Goal: Find specific page/section: Find specific page/section

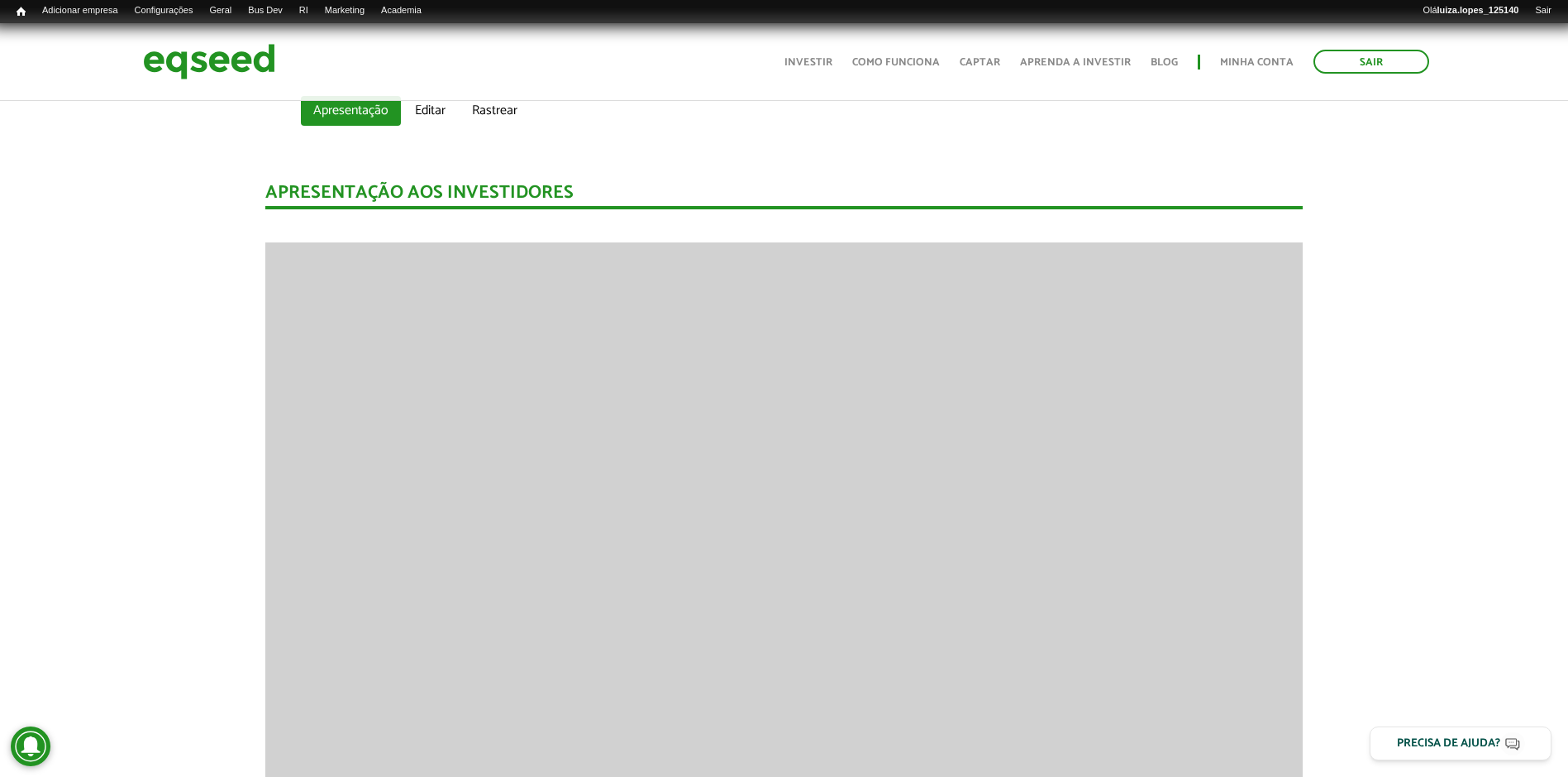
scroll to position [331, 0]
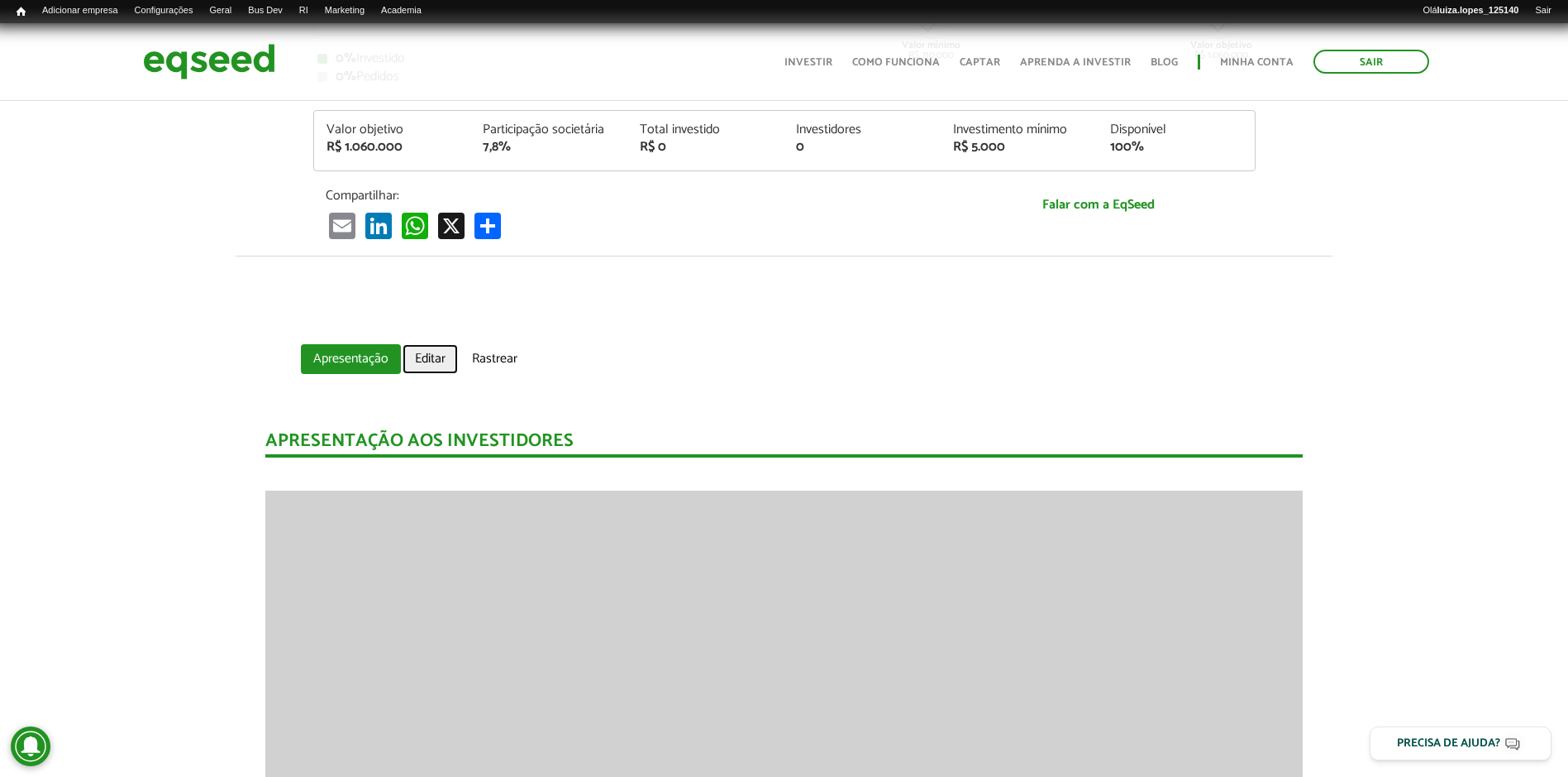
click at [447, 357] on link "Editar" at bounding box center [429, 359] width 55 height 30
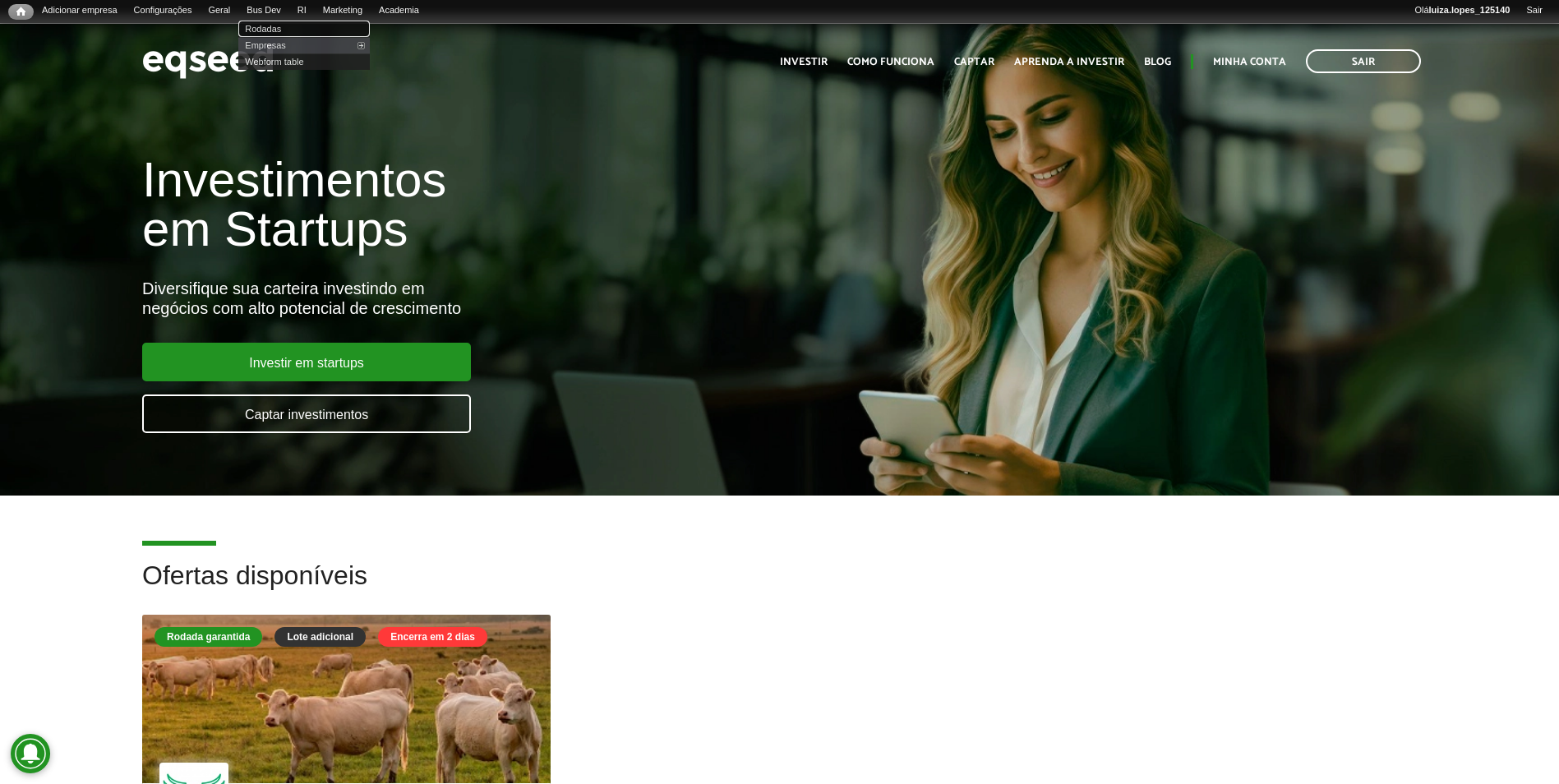
click at [297, 32] on link "Rodadas" at bounding box center [304, 29] width 132 height 17
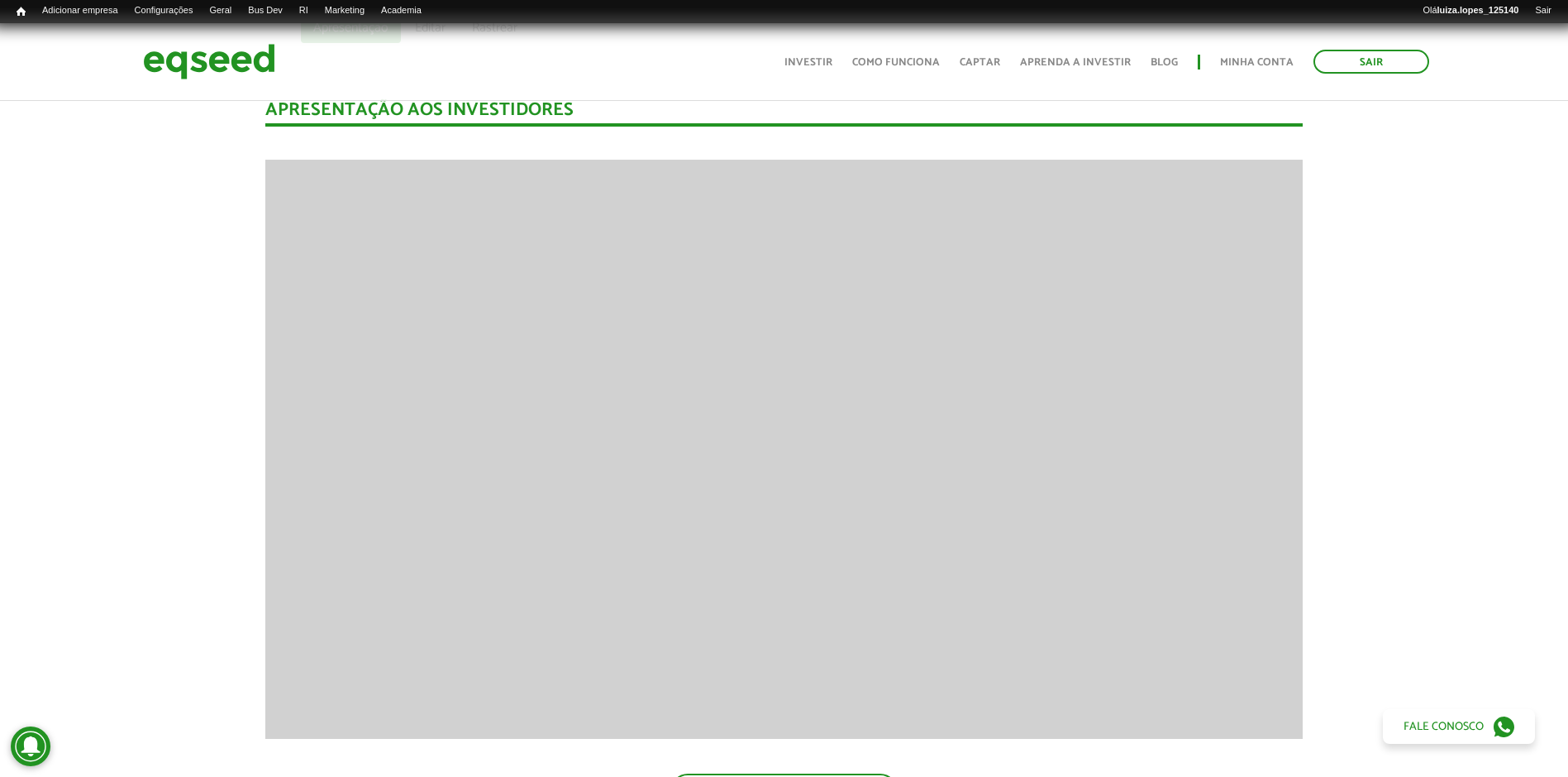
scroll to position [414, 0]
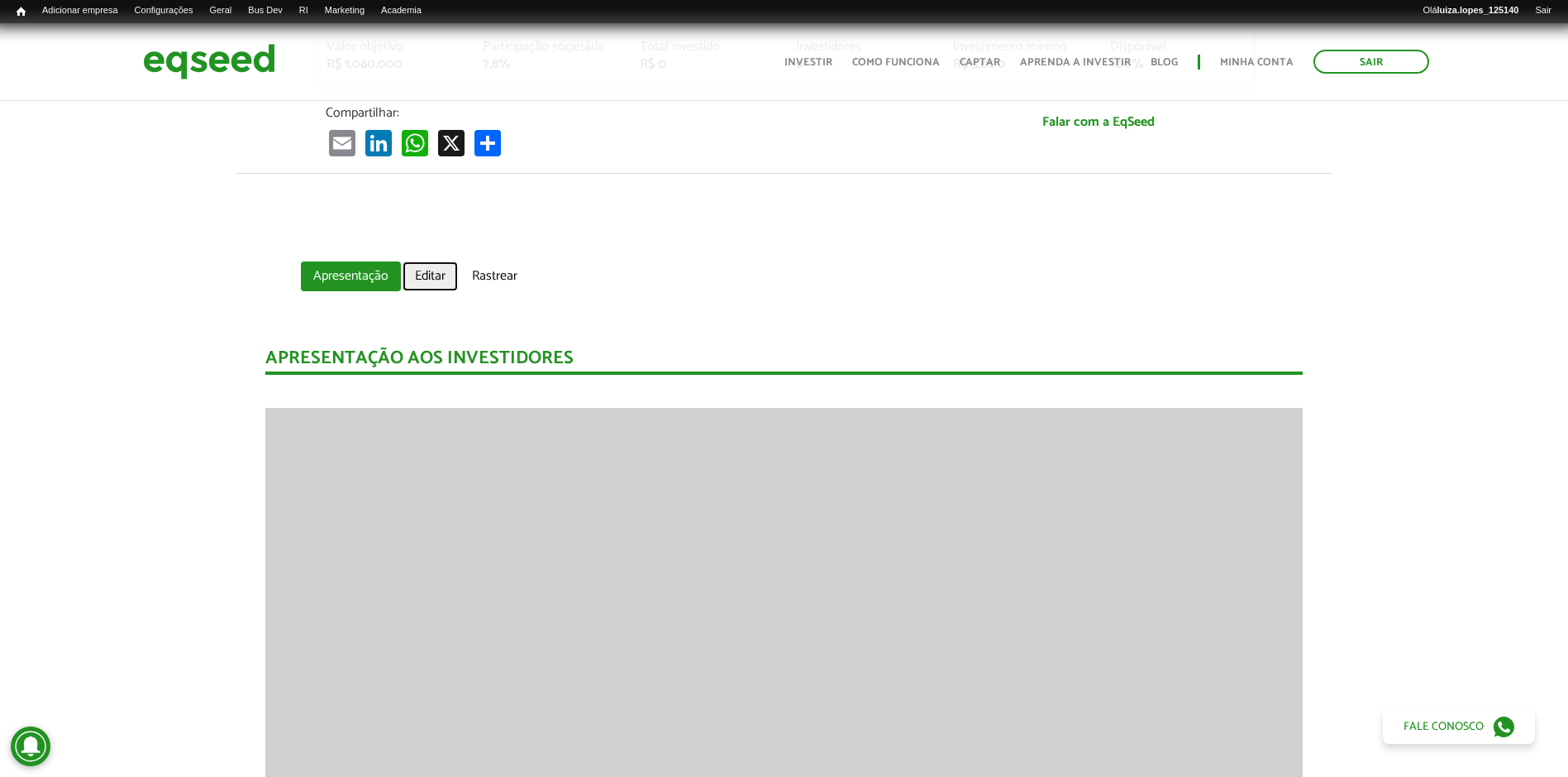
click at [436, 275] on link "Editar" at bounding box center [429, 276] width 55 height 30
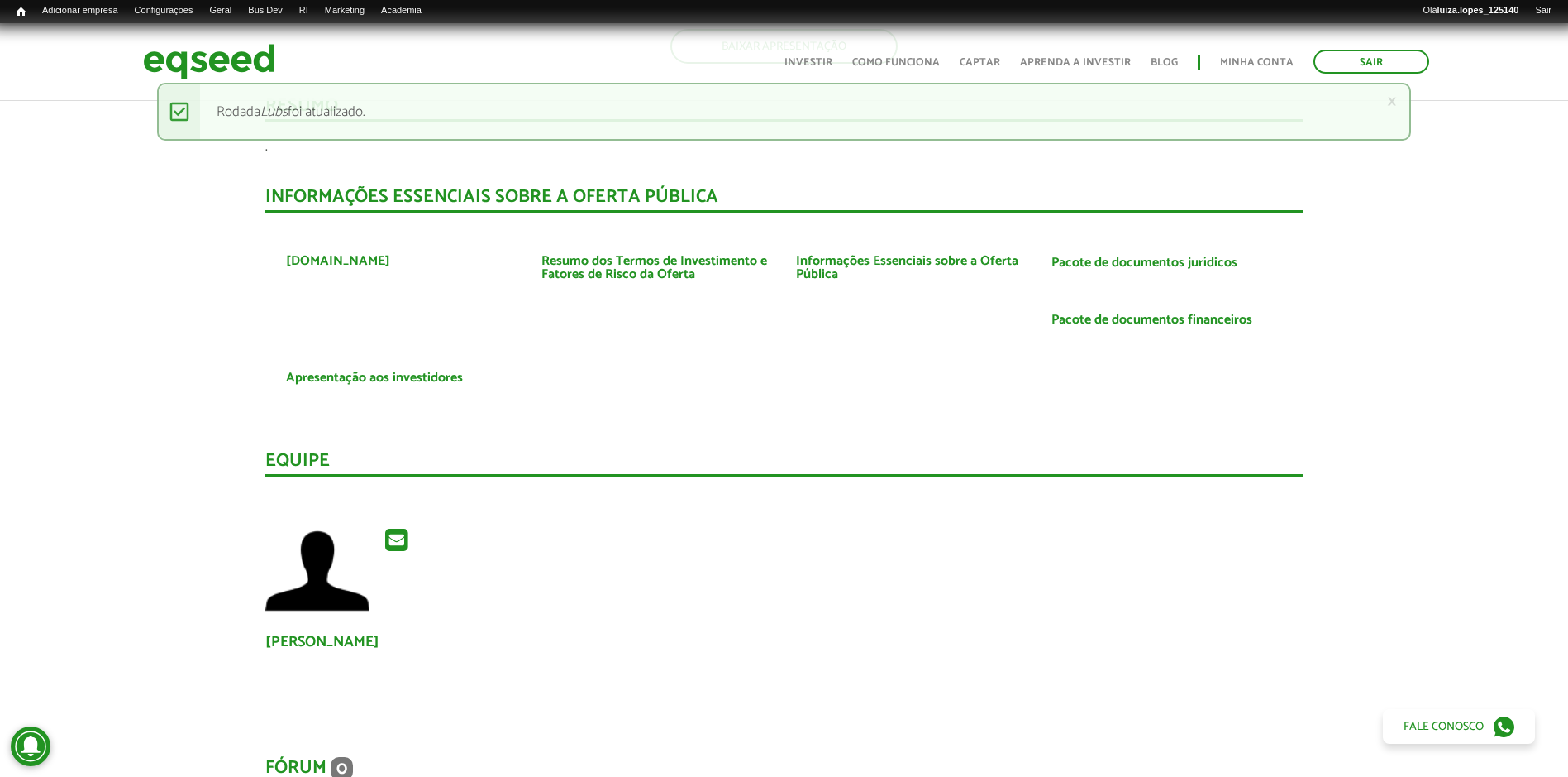
scroll to position [1489, 0]
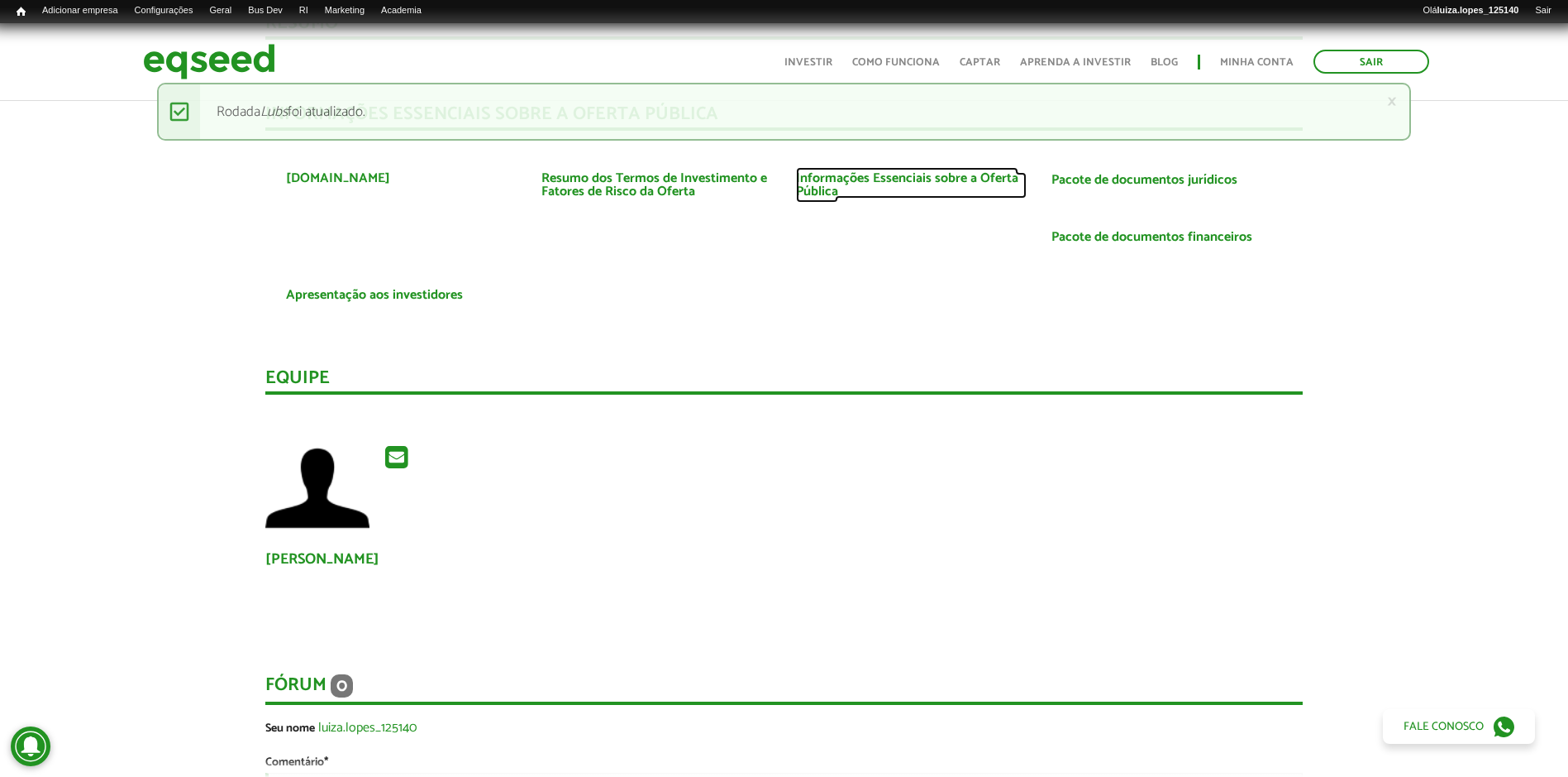
click at [940, 172] on link "Informações Essenciais sobre a Oferta Pública" at bounding box center [911, 185] width 231 height 26
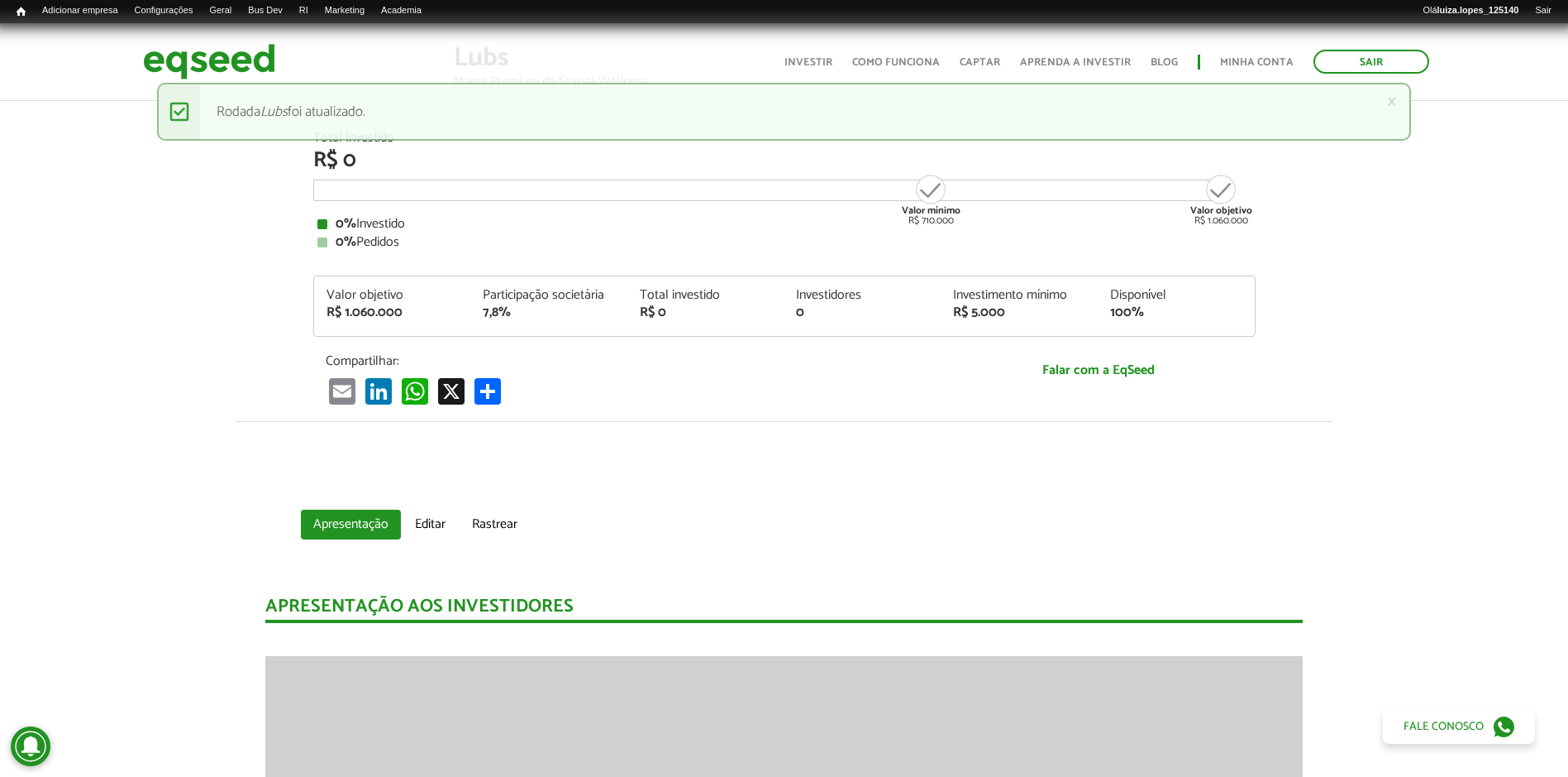
scroll to position [0, 0]
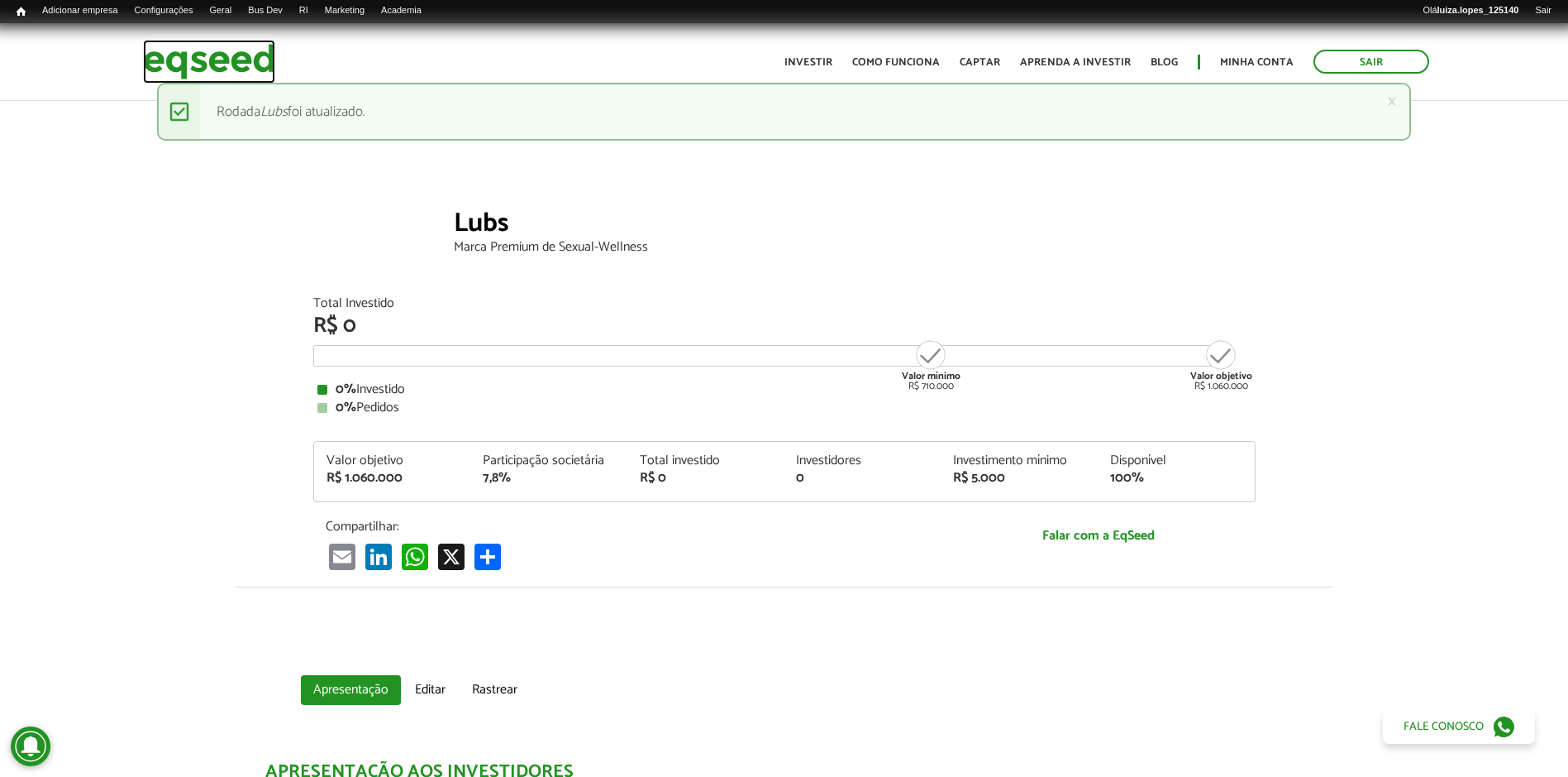
click at [185, 62] on img at bounding box center [209, 61] width 132 height 44
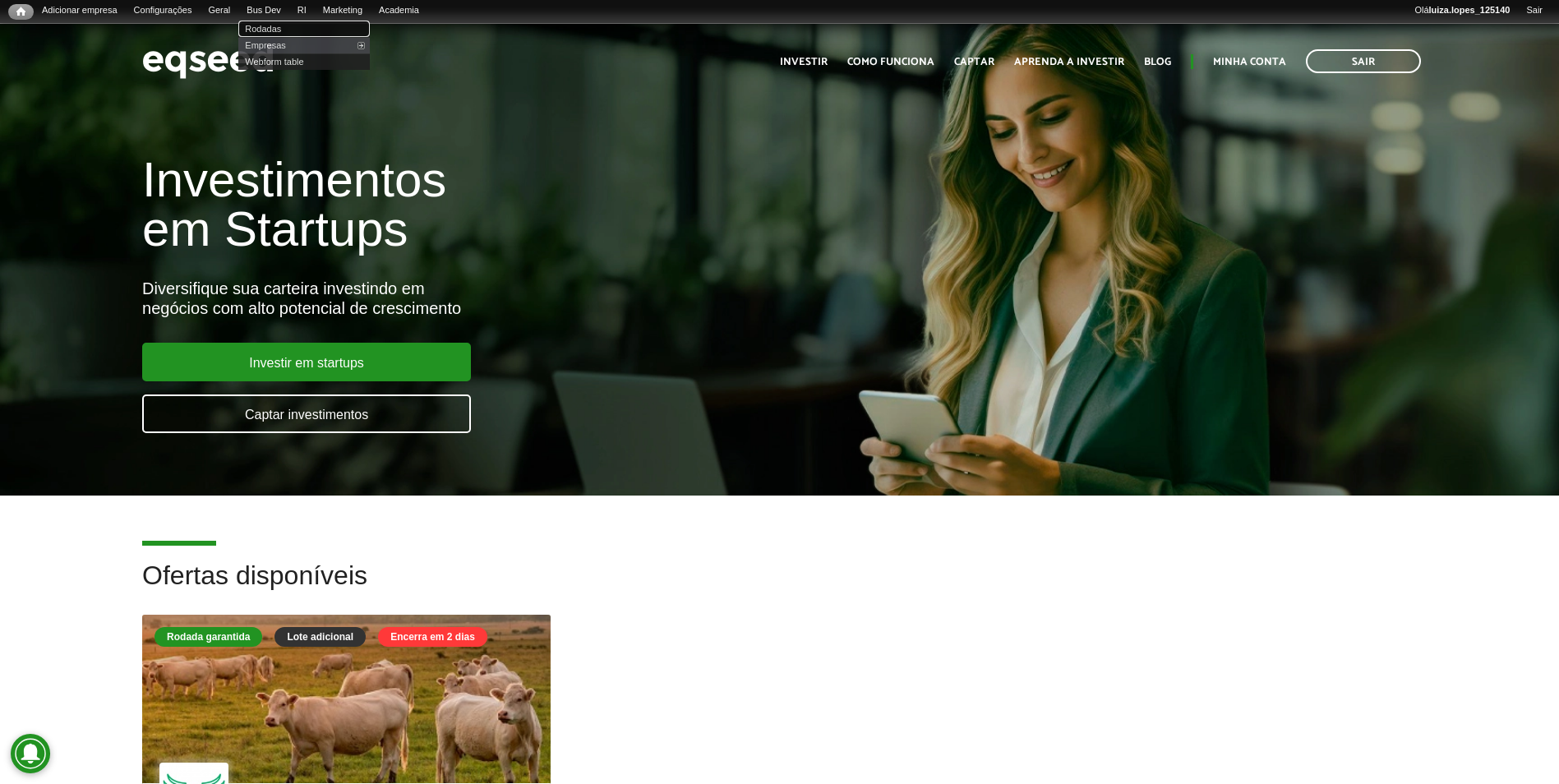
click at [295, 30] on link "Rodadas" at bounding box center [304, 29] width 132 height 17
